Goal: Task Accomplishment & Management: Manage account settings

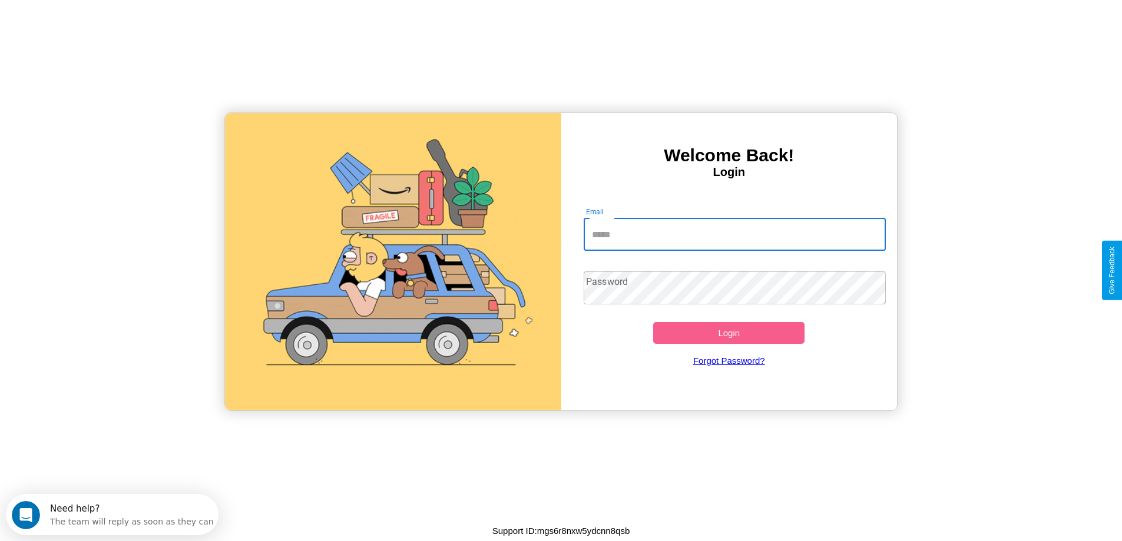
click at [735, 235] on input "Email" at bounding box center [735, 234] width 302 height 33
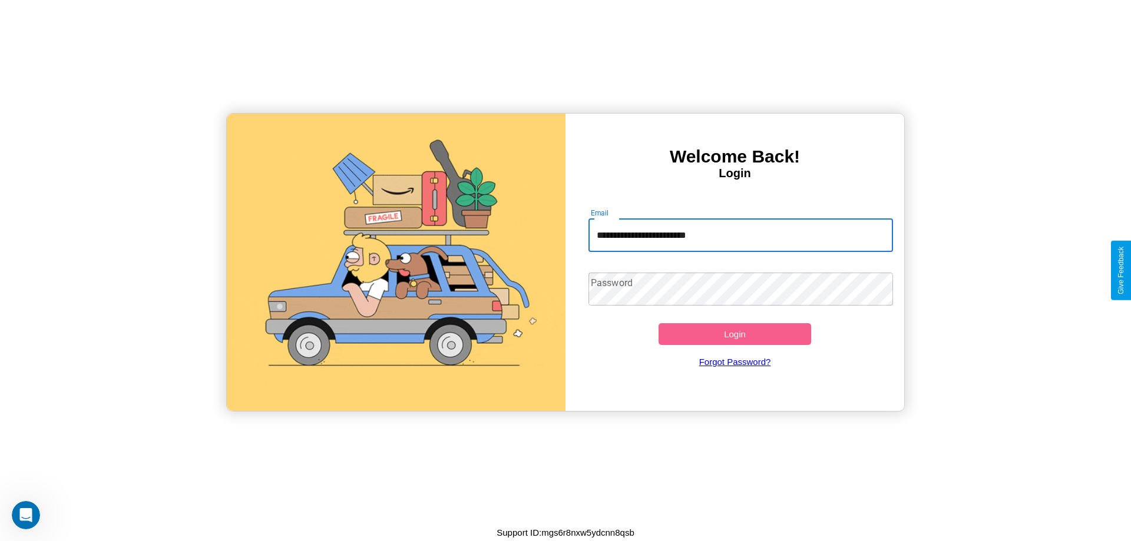
type input "**********"
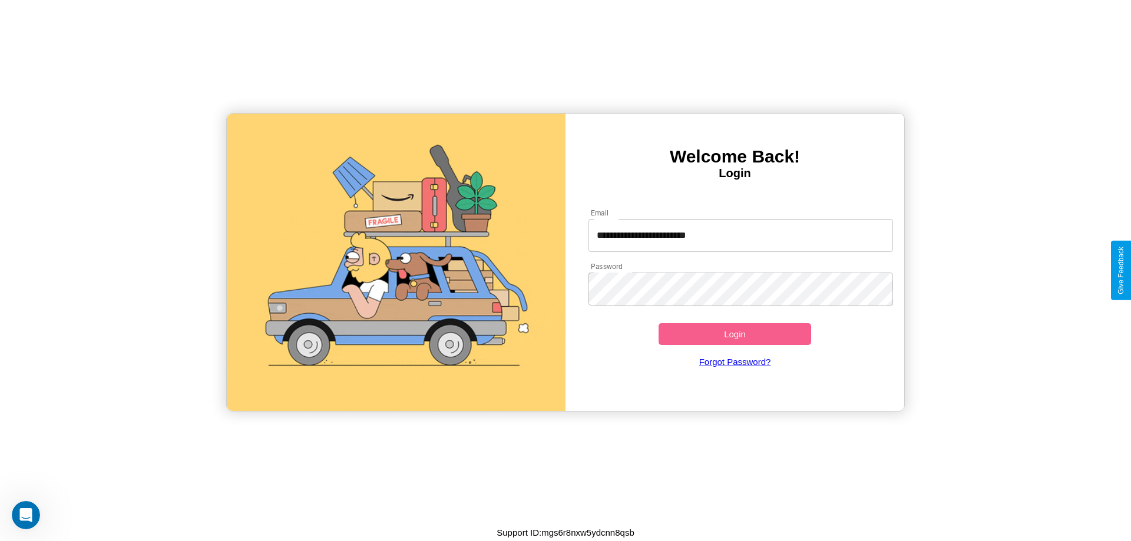
click at [735, 334] on button "Login" at bounding box center [735, 334] width 153 height 22
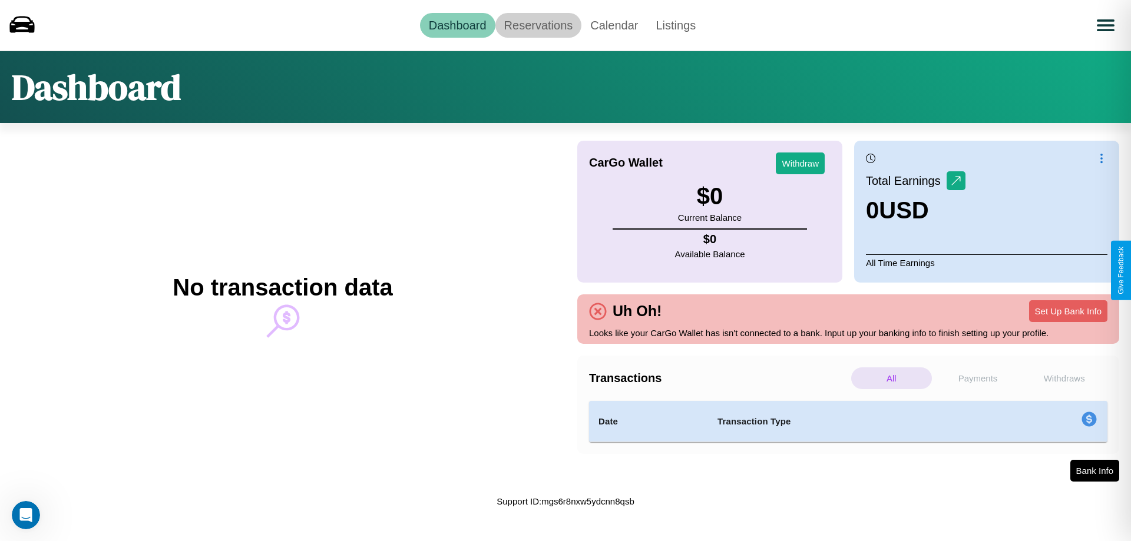
click at [538, 25] on link "Reservations" at bounding box center [539, 25] width 87 height 25
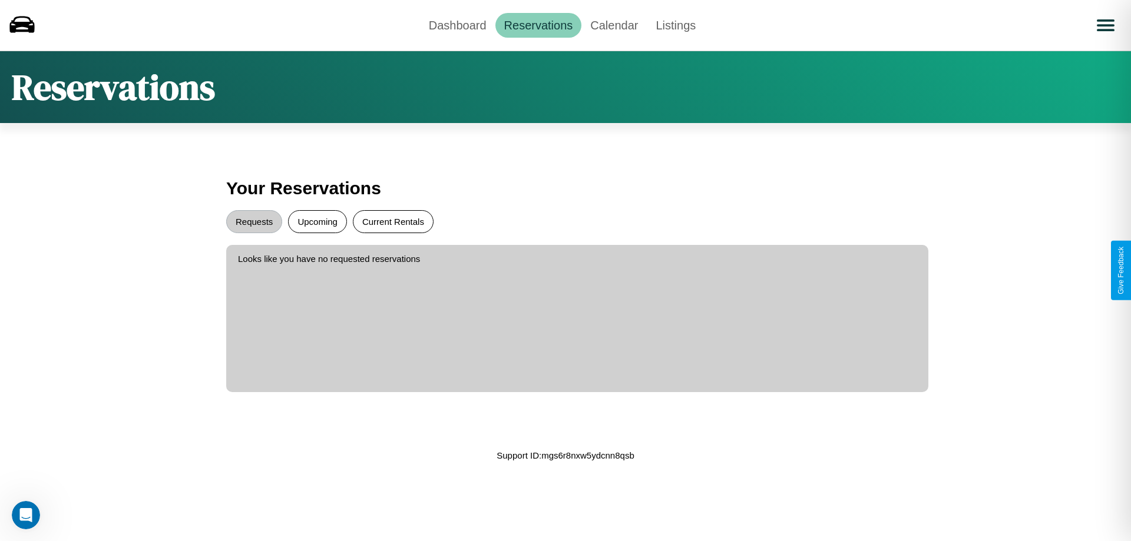
click at [393, 222] on button "Current Rentals" at bounding box center [393, 221] width 81 height 23
click at [254, 222] on button "Requests" at bounding box center [254, 221] width 56 height 23
click at [457, 25] on link "Dashboard" at bounding box center [457, 25] width 75 height 25
